Goal: Task Accomplishment & Management: Use online tool/utility

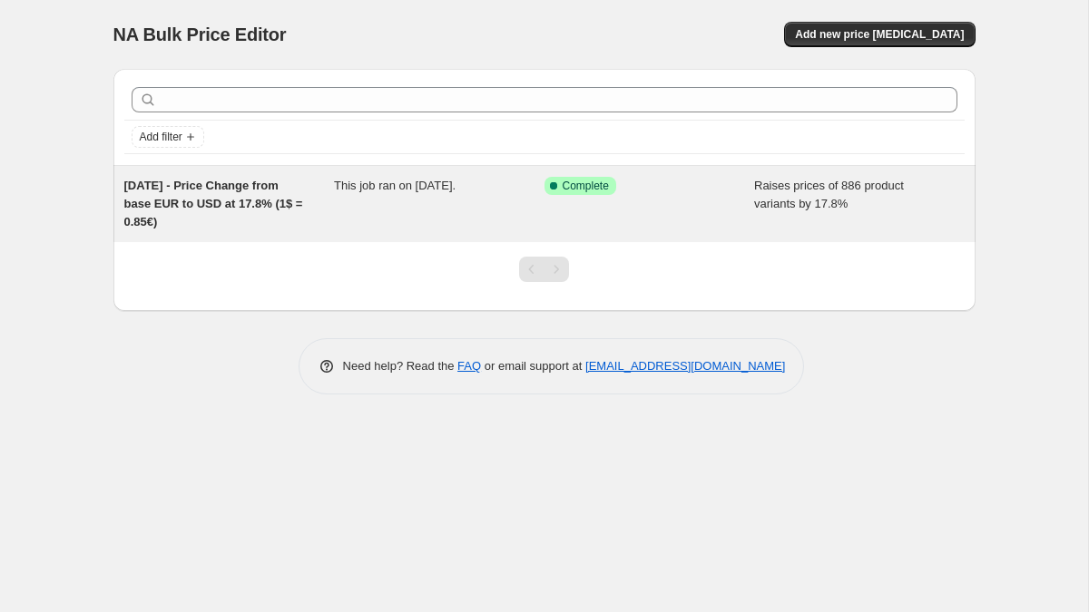
click at [220, 200] on span "[DATE] - Price Change from base EUR to USD at 17.8% (1$ = 0.85€)" at bounding box center [213, 204] width 179 height 50
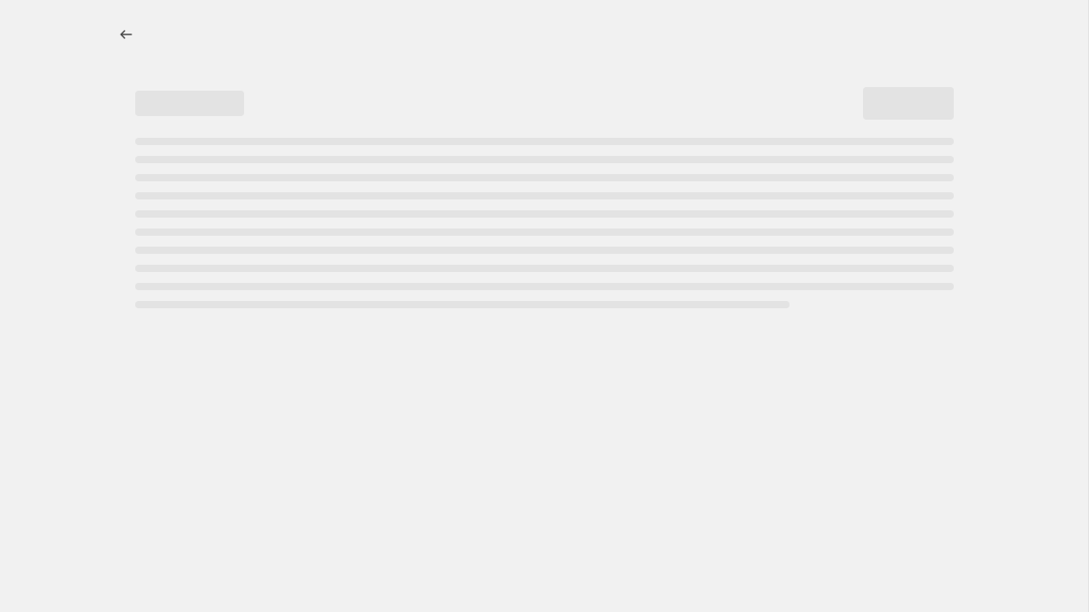
select select "percentage"
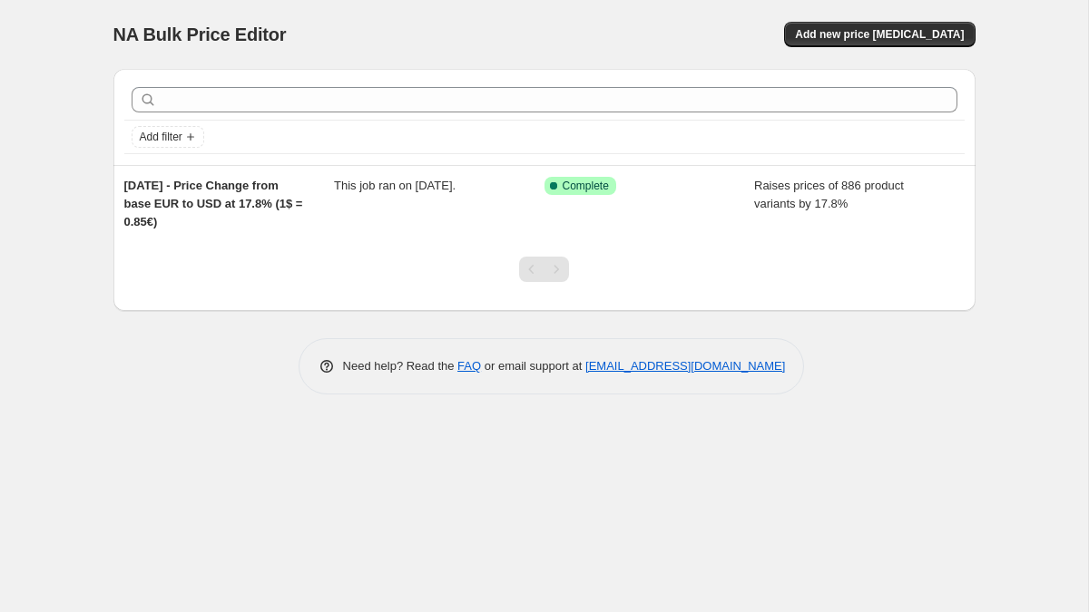
click at [728, 36] on div "Add new price [MEDICAL_DATA]" at bounding box center [759, 34] width 433 height 25
drag, startPoint x: 109, startPoint y: 38, endPoint x: 316, endPoint y: 27, distance: 207.1
click at [316, 27] on div "NA Bulk Price Editor. This page is ready NA Bulk Price Editor Add new price [ME…" at bounding box center [544, 211] width 905 height 422
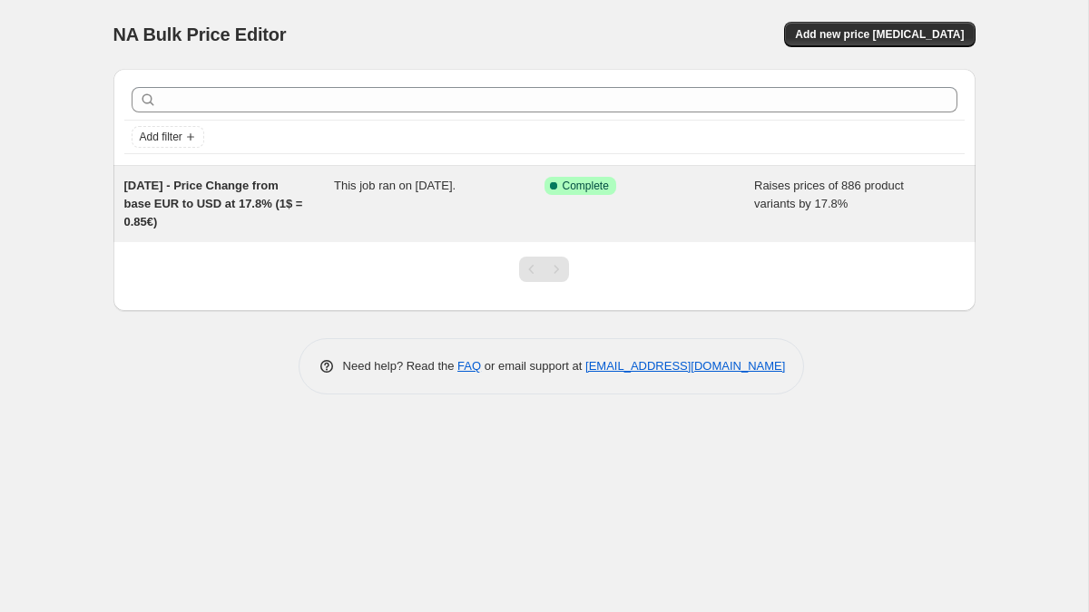
click at [396, 211] on div "This job ran on [DATE]." at bounding box center [439, 204] width 210 height 54
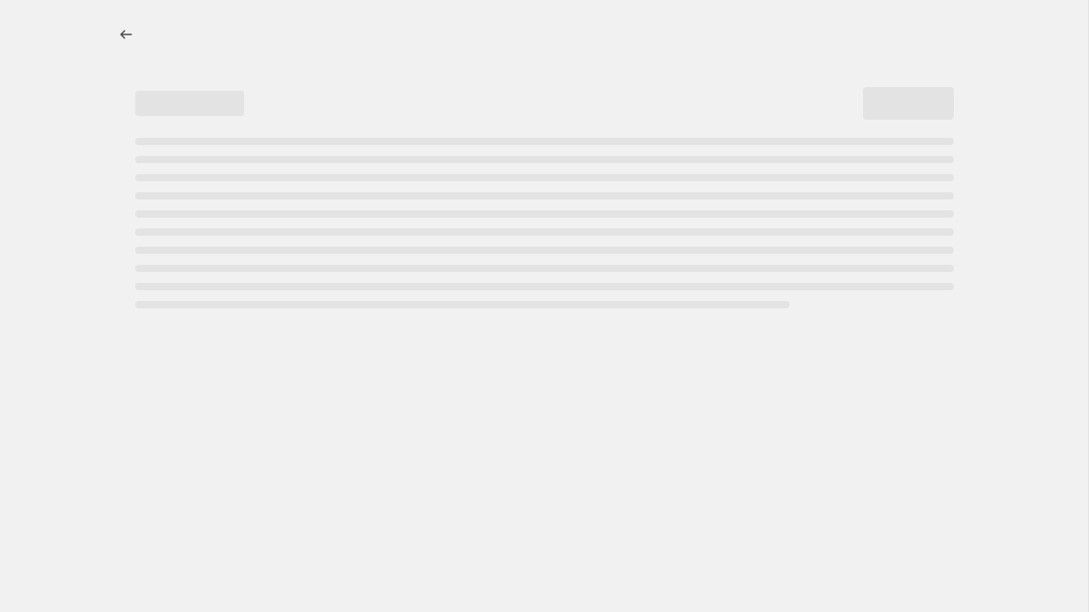
select select "percentage"
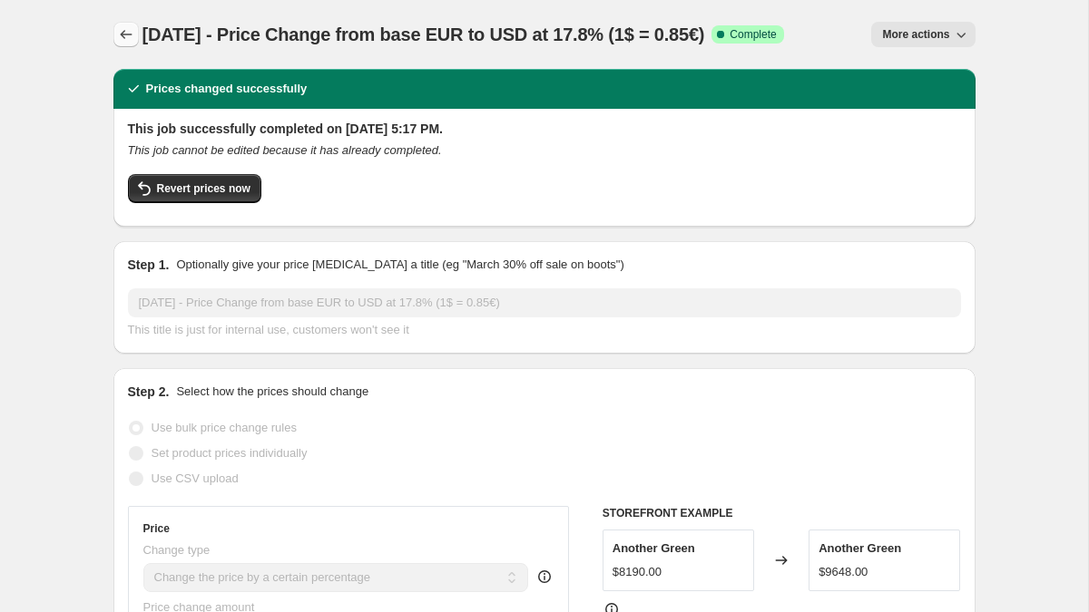
click at [123, 39] on icon "Price change jobs" at bounding box center [126, 34] width 18 height 18
